Goal: Task Accomplishment & Management: Manage account settings

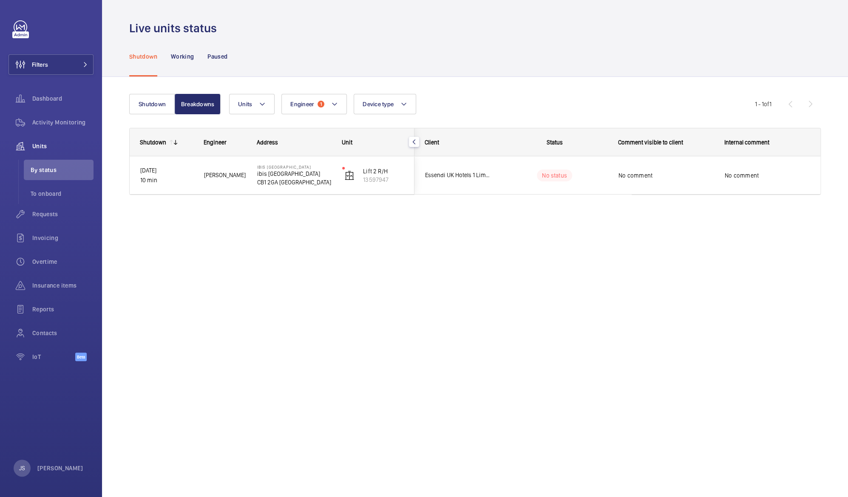
click at [275, 182] on p "CB1 2GA [GEOGRAPHIC_DATA]" at bounding box center [294, 182] width 74 height 9
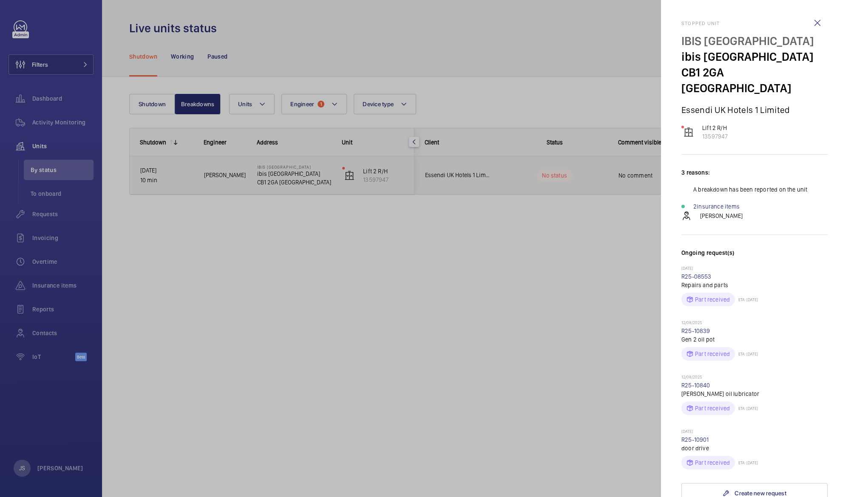
click at [392, 256] on div at bounding box center [424, 248] width 848 height 497
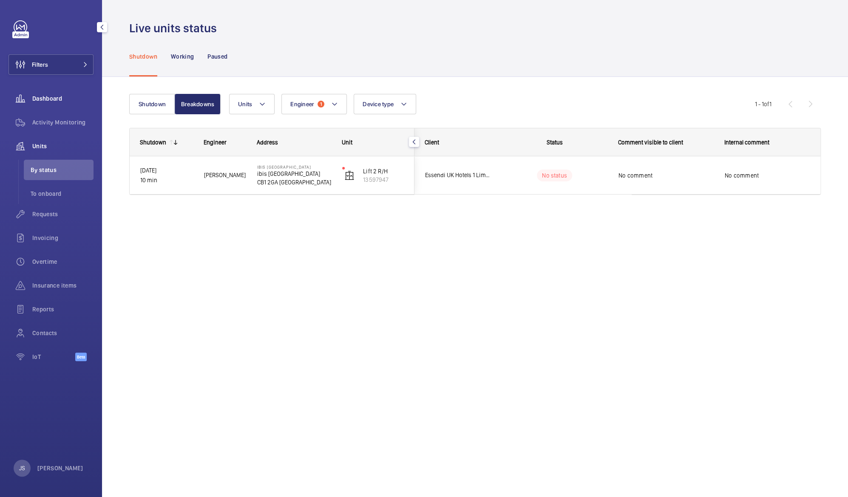
click at [51, 97] on span "Dashboard" at bounding box center [62, 98] width 61 height 9
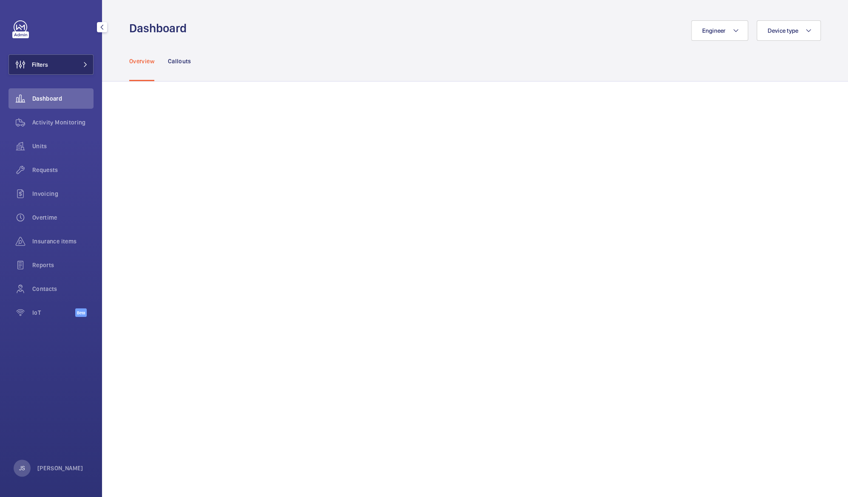
click at [46, 67] on span "Filters" at bounding box center [40, 64] width 16 height 9
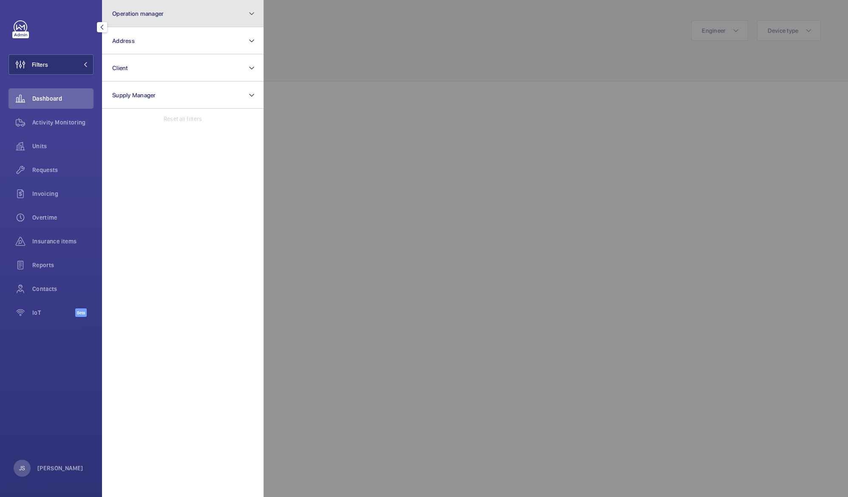
click at [127, 20] on button "Operation manager" at bounding box center [183, 13] width 162 height 27
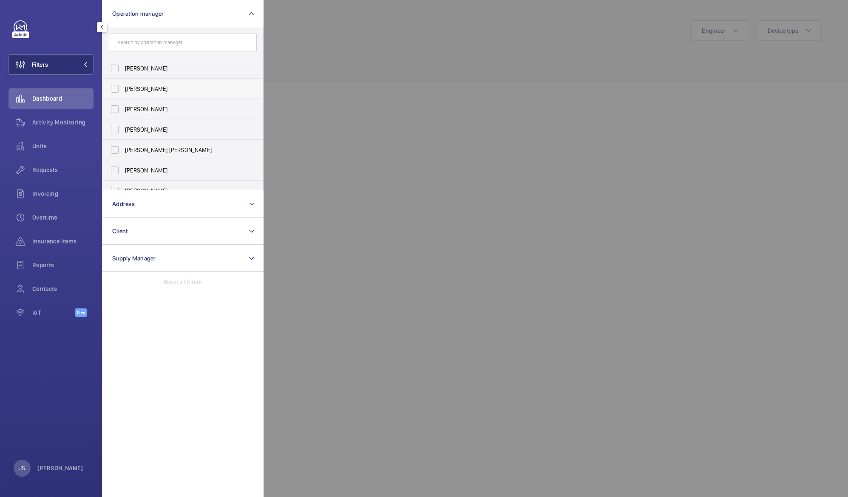
click at [144, 89] on span "[PERSON_NAME]" at bounding box center [183, 89] width 117 height 9
click at [123, 89] on input "[PERSON_NAME]" at bounding box center [114, 88] width 17 height 17
checkbox input "true"
click at [345, 58] on div at bounding box center [688, 248] width 848 height 497
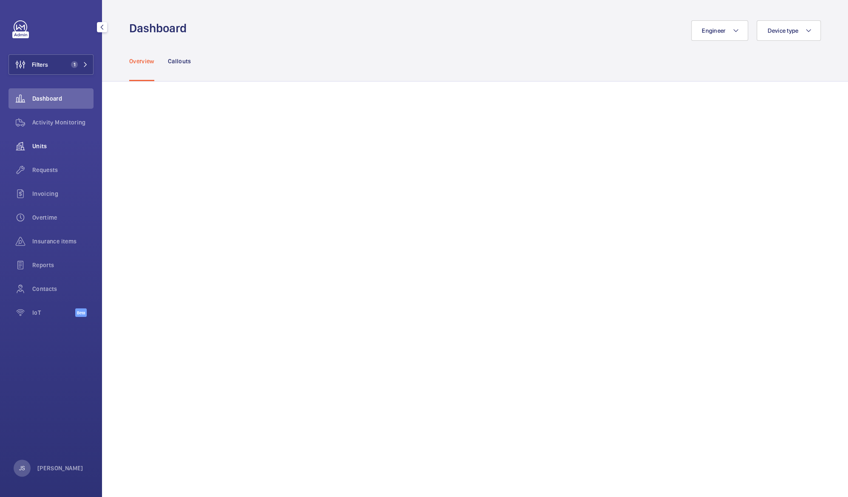
click at [45, 146] on span "Units" at bounding box center [62, 146] width 61 height 9
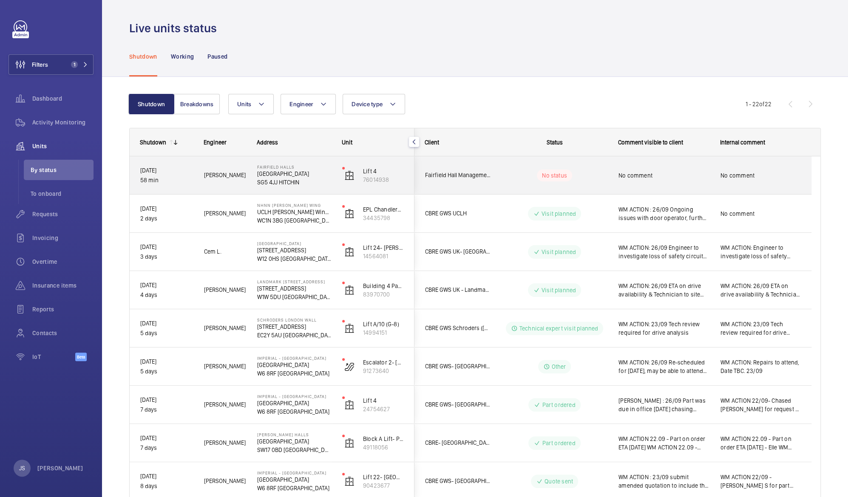
click at [282, 177] on p "[GEOGRAPHIC_DATA]" at bounding box center [294, 174] width 74 height 9
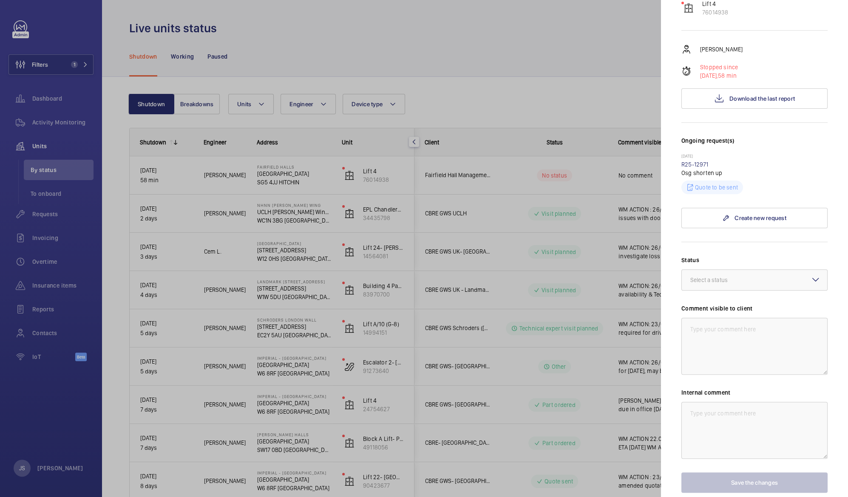
scroll to position [136, 0]
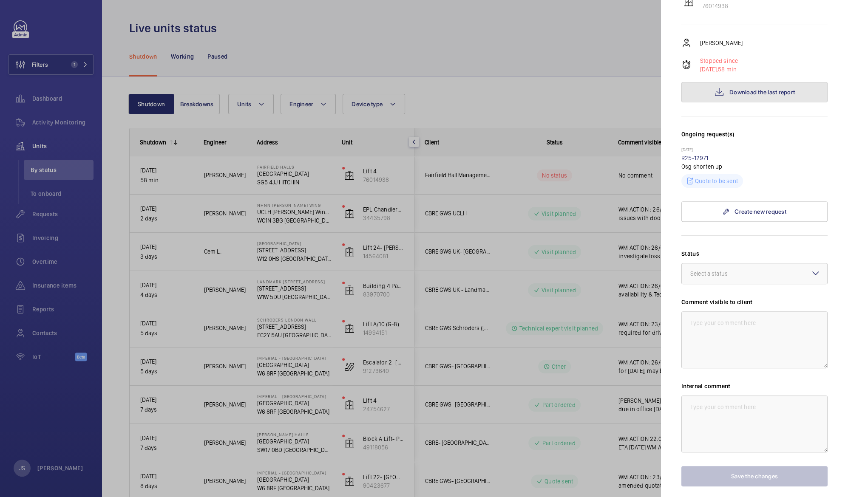
click at [758, 89] on span "Download the last report" at bounding box center [762, 92] width 65 height 7
click at [527, 62] on div at bounding box center [424, 248] width 848 height 497
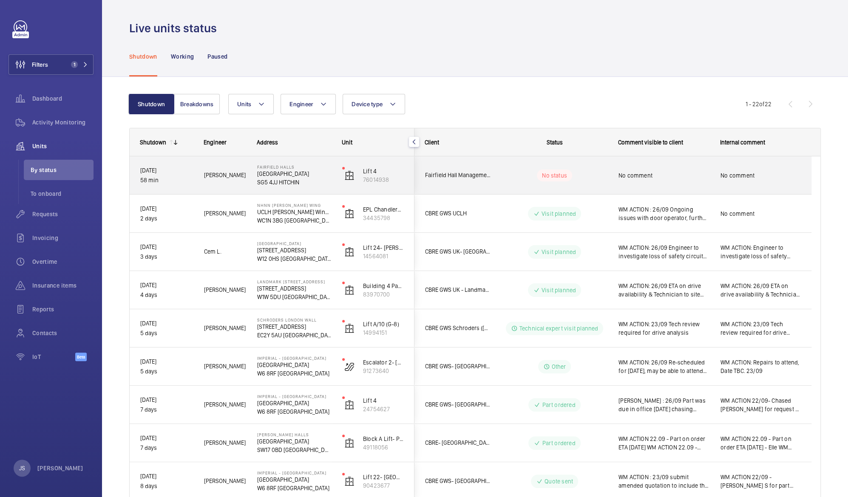
click at [644, 177] on span "No comment" at bounding box center [664, 175] width 91 height 9
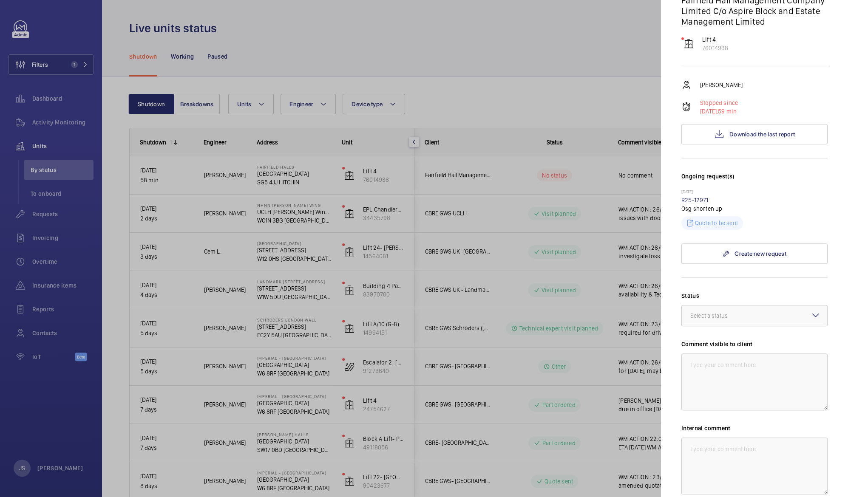
scroll to position [94, 0]
click at [730, 313] on div "Select a status" at bounding box center [719, 315] width 59 height 9
click at [736, 416] on span "Other" at bounding box center [754, 415] width 128 height 9
click at [701, 370] on textarea at bounding box center [755, 381] width 146 height 57
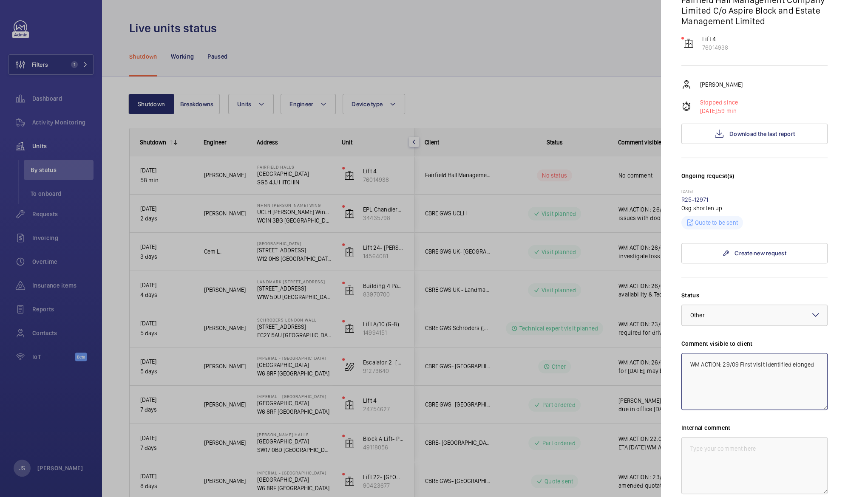
click at [705, 373] on textarea "WM ACTION: 29/09 First visit identified elonged" at bounding box center [755, 381] width 146 height 57
click at [724, 375] on textarea "WM ACTION: 29/09 First visit identified elongated" at bounding box center [755, 381] width 146 height 57
click at [740, 364] on textarea "WM ACTION: 29/09 First visit identified elongated governor rope" at bounding box center [755, 381] width 146 height 57
click at [757, 372] on textarea "WM ACTION: 29/09 Engineer identified elongated governor rope" at bounding box center [755, 381] width 146 height 57
type textarea "WM ACTION: 29/09 Engineer identified elongated governor rope on first visit. Qu…"
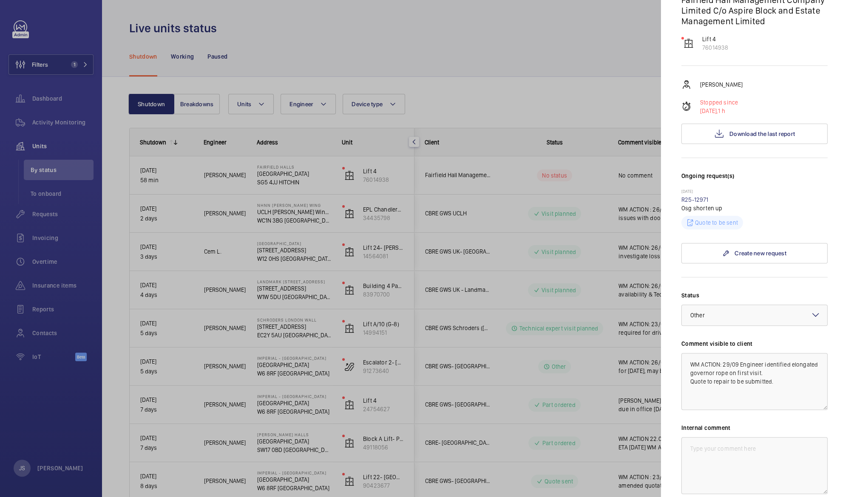
click at [582, 66] on div at bounding box center [424, 248] width 848 height 497
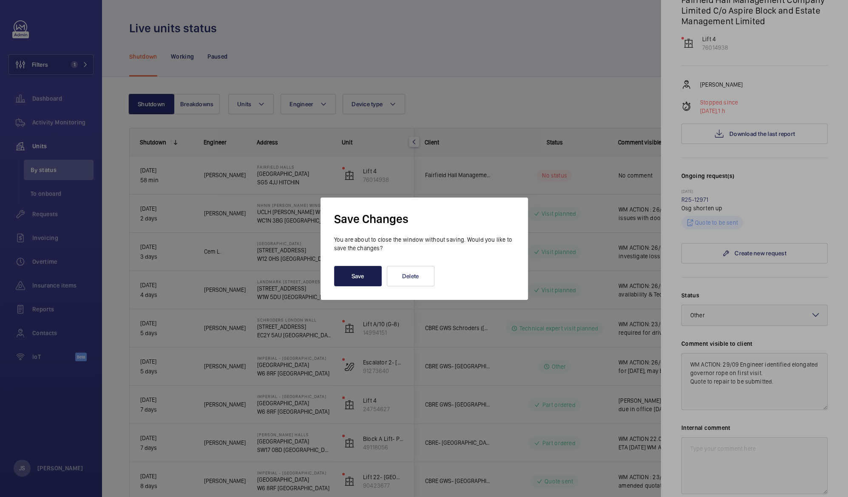
click at [361, 279] on button "Save" at bounding box center [358, 276] width 48 height 20
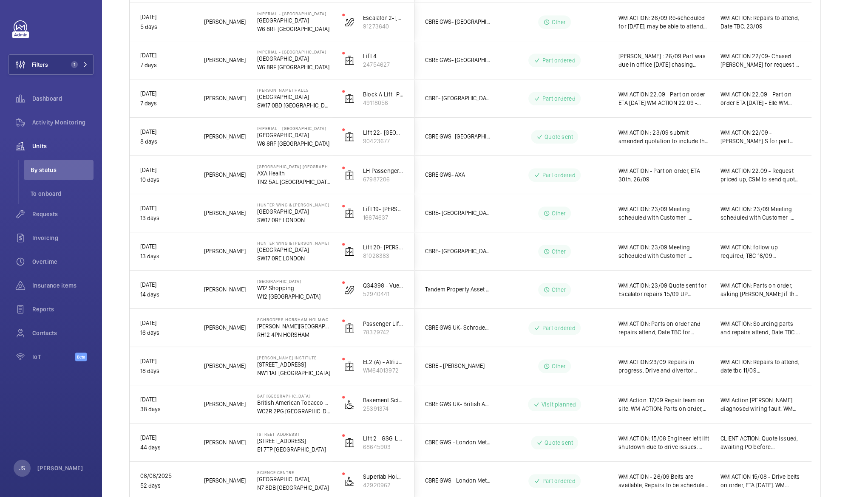
scroll to position [0, 0]
